Goal: Task Accomplishment & Management: Manage account settings

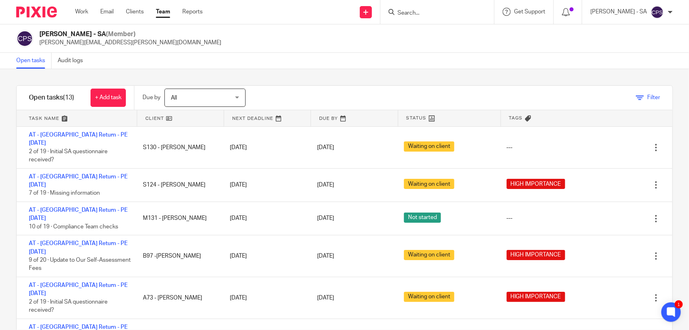
click at [648, 97] on span "Filter" at bounding box center [654, 98] width 13 height 6
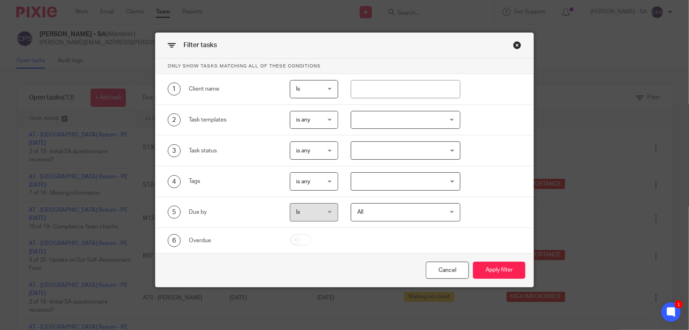
click at [401, 187] on input "Search for option" at bounding box center [404, 181] width 104 height 14
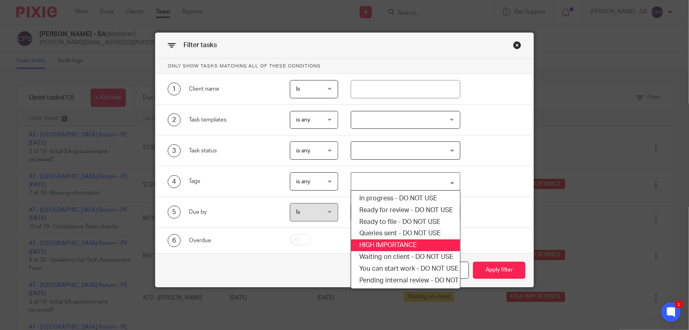
click at [378, 247] on li "HIGH IMPORTANCE" at bounding box center [405, 245] width 109 height 12
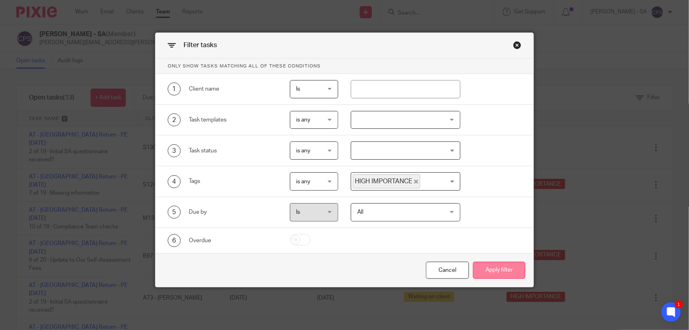
click at [497, 271] on button "Apply filter" at bounding box center [499, 270] width 52 height 17
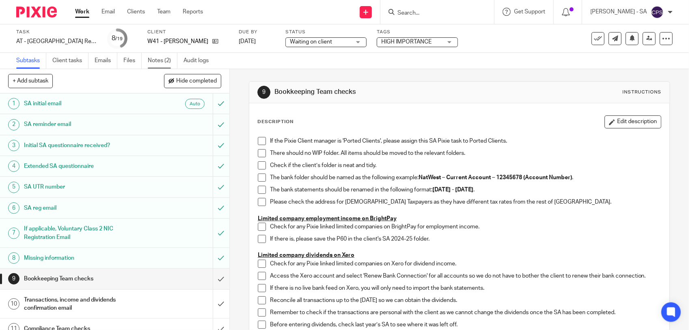
click at [154, 62] on link "Notes (2)" at bounding box center [163, 61] width 30 height 16
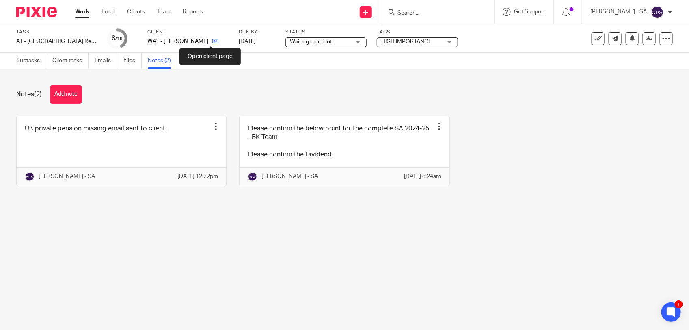
click at [212, 41] on icon at bounding box center [215, 41] width 6 height 6
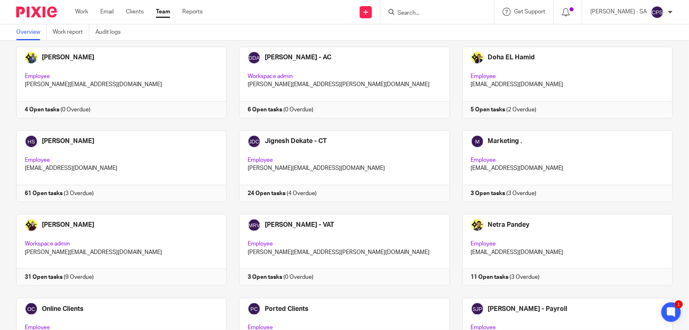
scroll to position [356, 0]
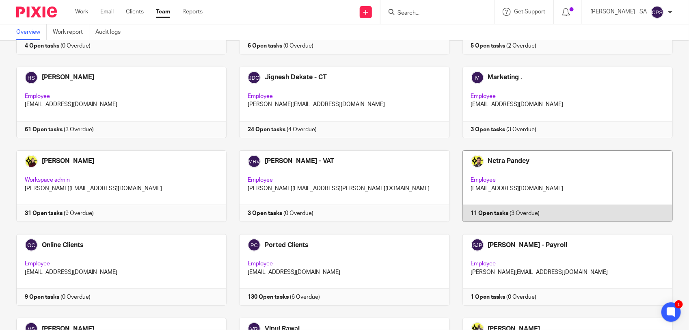
click at [556, 188] on link at bounding box center [561, 186] width 223 height 72
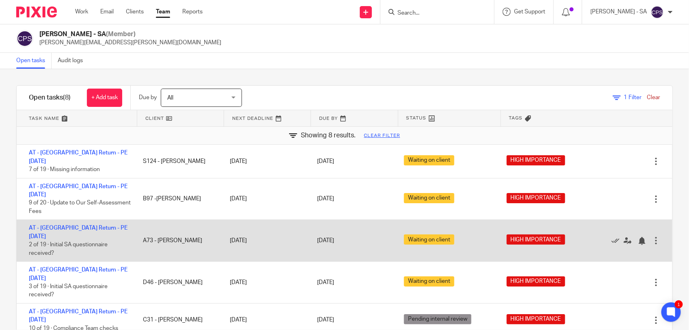
drag, startPoint x: 138, startPoint y: 220, endPoint x: 183, endPoint y: 223, distance: 45.2
click at [183, 232] on div "A73 - [PERSON_NAME]" at bounding box center [178, 240] width 87 height 16
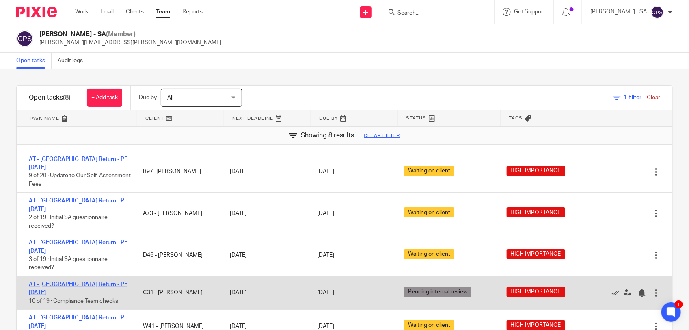
scroll to position [46, 0]
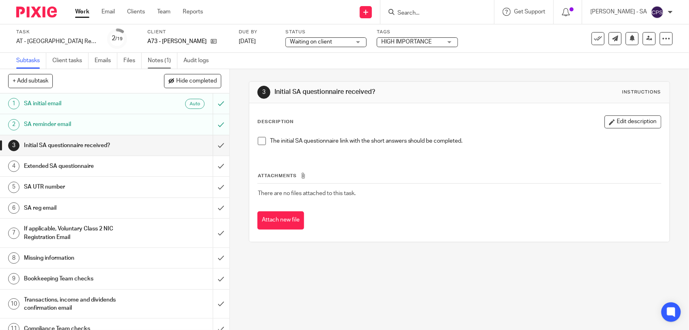
drag, startPoint x: 0, startPoint y: 0, endPoint x: 154, endPoint y: 59, distance: 165.2
click at [154, 59] on link "Notes (1)" at bounding box center [163, 61] width 30 height 16
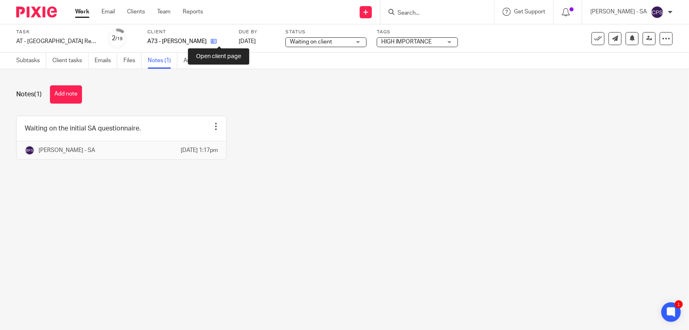
click at [217, 43] on icon at bounding box center [214, 41] width 6 height 6
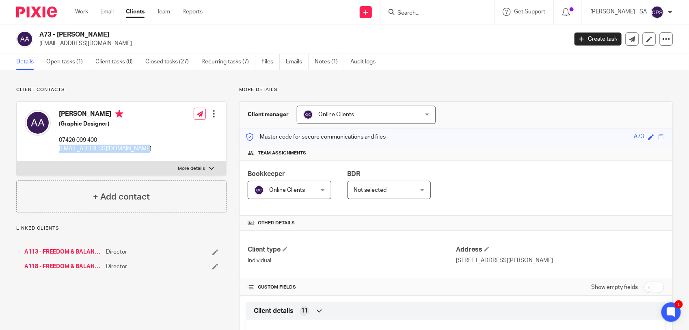
drag, startPoint x: 58, startPoint y: 149, endPoint x: 145, endPoint y: 150, distance: 87.4
click at [145, 150] on div "[PERSON_NAME] (Graphic Designer) 07426 009 400 [EMAIL_ADDRESS][DOMAIN_NAME] Edi…" at bounding box center [122, 132] width 210 height 60
copy p "[EMAIL_ADDRESS][DOMAIN_NAME]"
